Goal: Use online tool/utility: Use online tool/utility

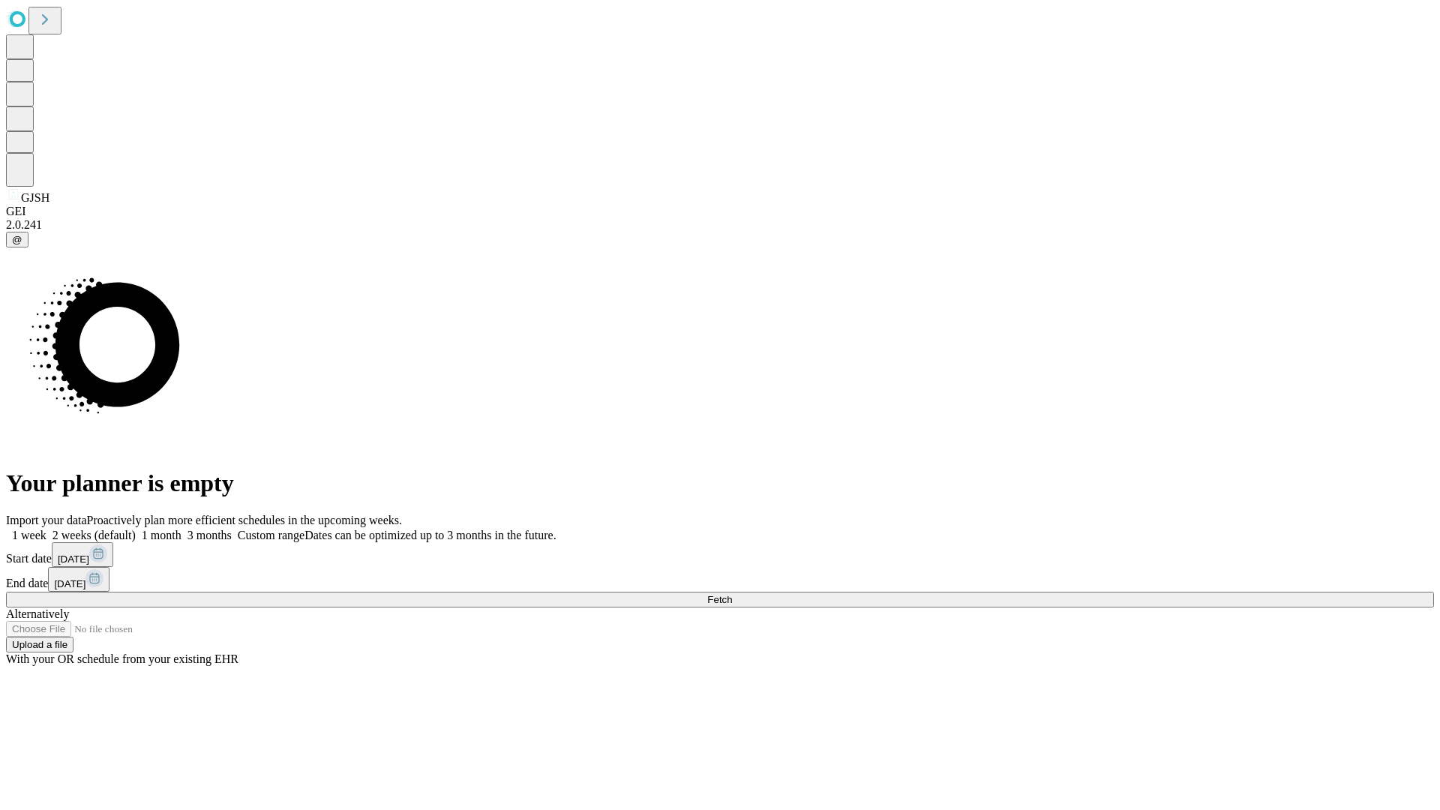
click at [732, 594] on span "Fetch" at bounding box center [719, 599] width 25 height 11
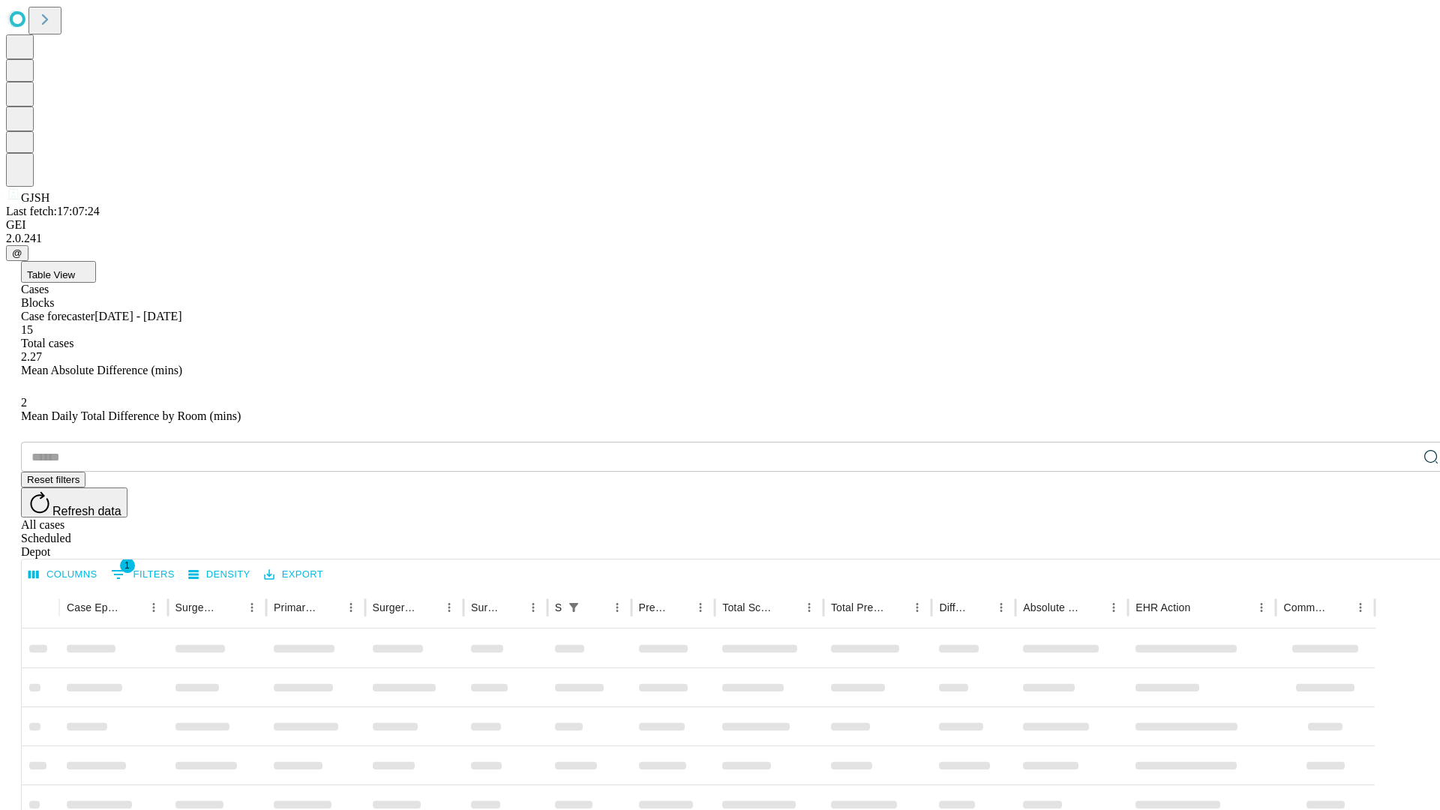
click at [75, 269] on span "Table View" at bounding box center [51, 274] width 48 height 11
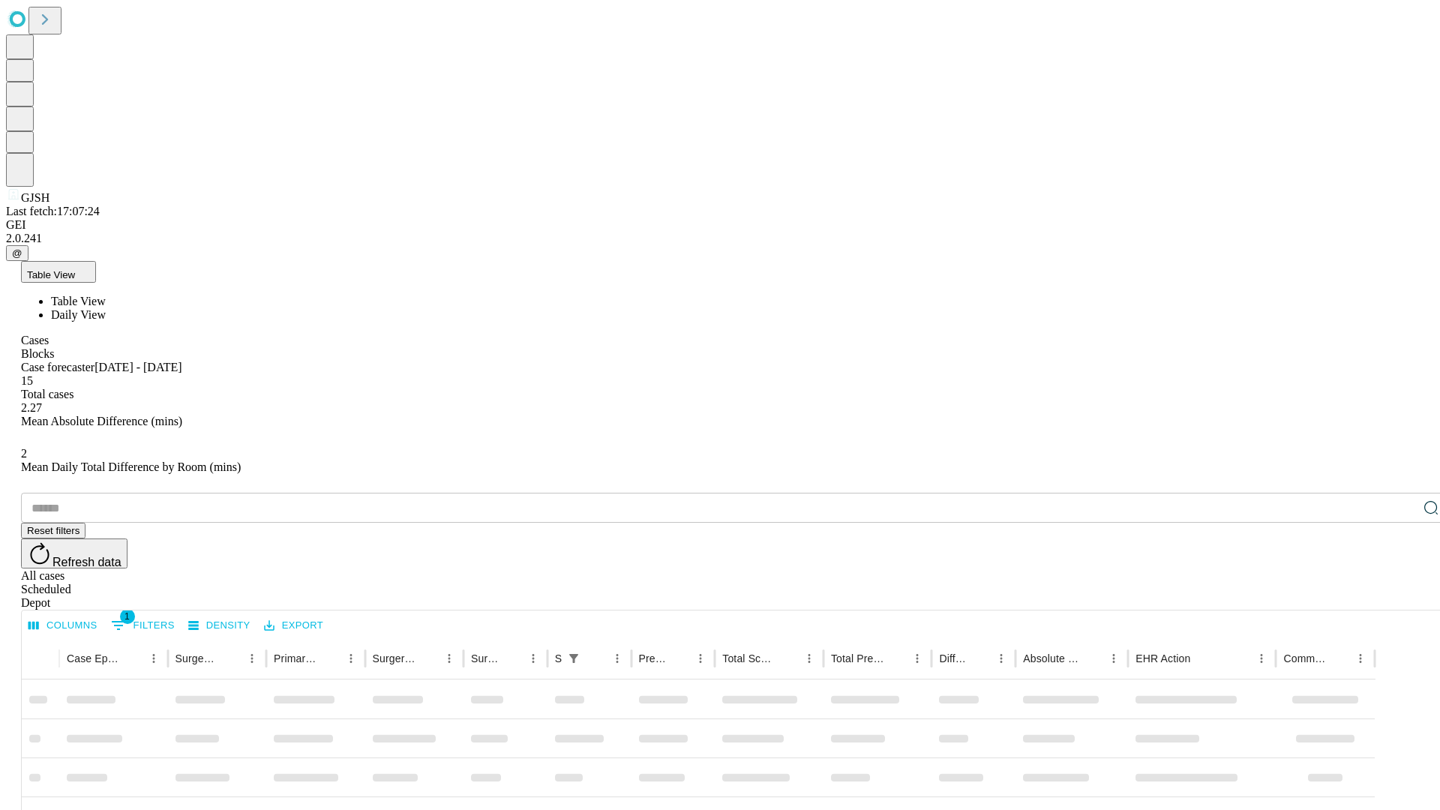
click at [106, 308] on span "Daily View" at bounding box center [78, 314] width 55 height 13
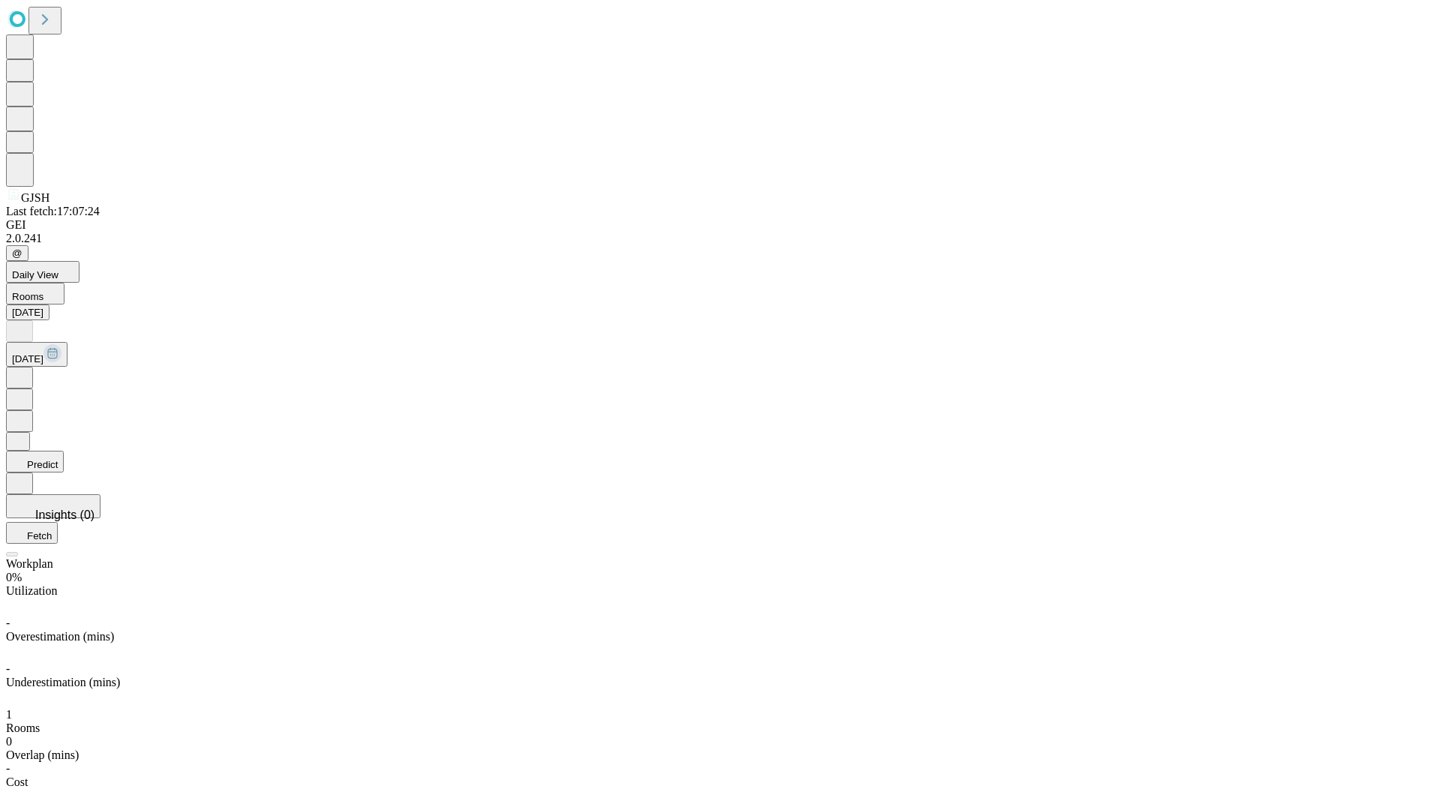
click at [64, 451] on button "Predict" at bounding box center [35, 462] width 58 height 22
